Goal: Find specific page/section

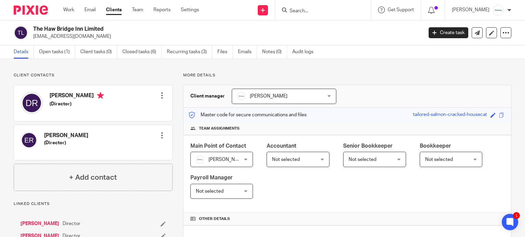
click at [325, 11] on input "Search" at bounding box center [319, 11] width 61 height 6
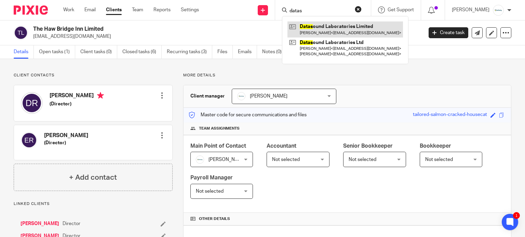
type input "datas"
click at [340, 27] on link at bounding box center [344, 30] width 115 height 16
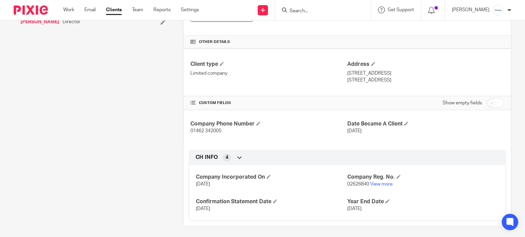
scroll to position [179, 0]
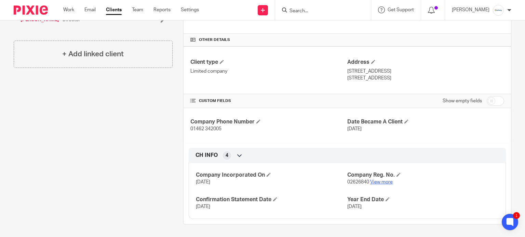
click at [376, 182] on link "View more" at bounding box center [381, 182] width 23 height 5
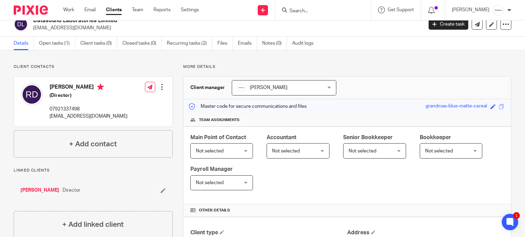
scroll to position [0, 0]
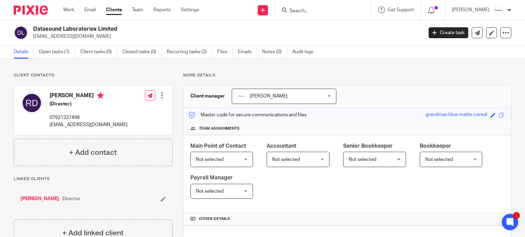
click at [319, 12] on input "Search" at bounding box center [319, 11] width 61 height 6
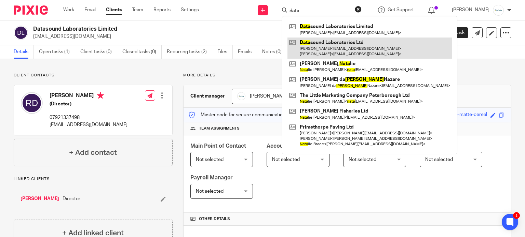
type input "data"
click at [359, 43] on link at bounding box center [369, 48] width 164 height 21
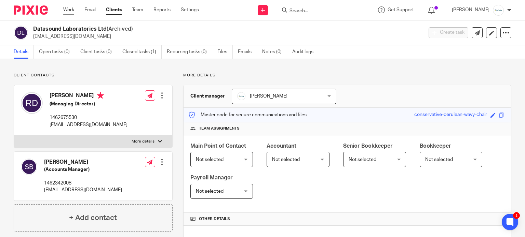
click at [68, 12] on link "Work" at bounding box center [68, 9] width 11 height 7
